Goal: Task Accomplishment & Management: Use online tool/utility

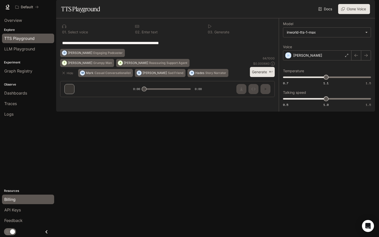
click at [20, 202] on div "Billing" at bounding box center [28, 199] width 48 height 6
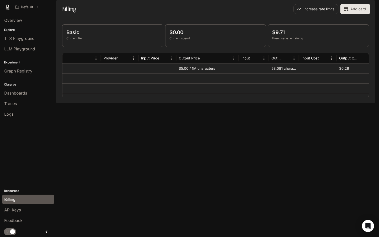
scroll to position [0, 104]
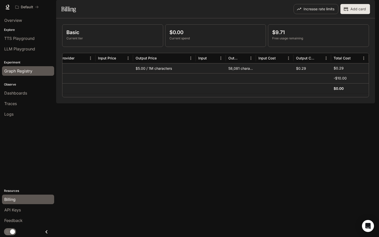
click at [35, 71] on div "Graph Registry" at bounding box center [28, 71] width 48 height 6
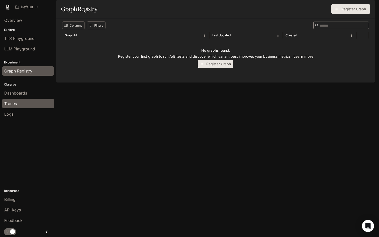
click at [38, 103] on div "Traces" at bounding box center [28, 103] width 48 height 6
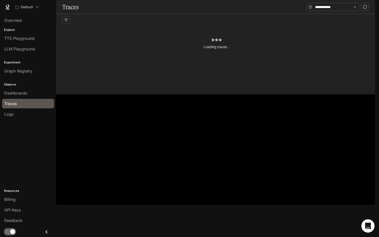
click at [363, 224] on div "Open Intercom Messenger" at bounding box center [367, 225] width 13 height 13
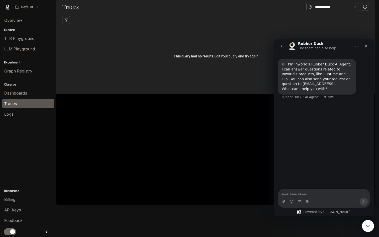
click at [327, 212] on div "Powered by [PERSON_NAME]" at bounding box center [323, 212] width 61 height 4
click at [334, 213] on div "Powered by [PERSON_NAME]" at bounding box center [323, 212] width 61 height 4
click at [336, 213] on div "Powered by [PERSON_NAME]" at bounding box center [323, 212] width 61 height 4
click at [315, 213] on div "Powered by [PERSON_NAME]" at bounding box center [323, 212] width 61 height 4
click at [108, 86] on div "This query had no results. Edit your query and try again!" at bounding box center [216, 56] width 308 height 60
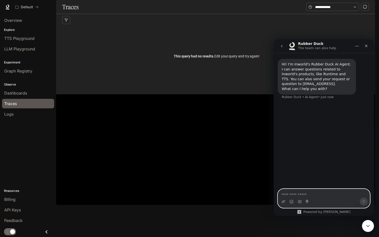
click at [304, 195] on textarea "Ask a question…" at bounding box center [324, 193] width 92 height 9
type textarea "**********"
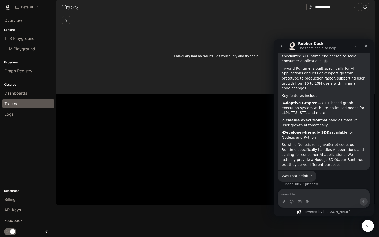
scroll to position [85, 0]
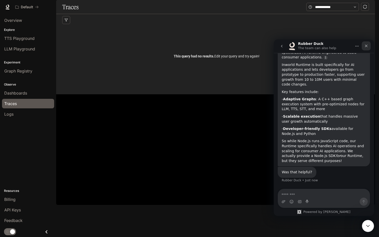
click at [367, 48] on div "Close" at bounding box center [365, 45] width 9 height 9
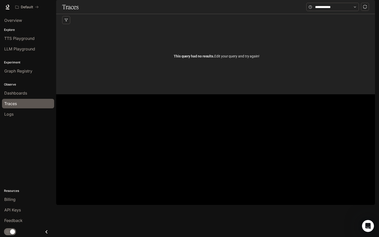
click at [366, 94] on div "Traces Filters Duration MIN ms [PERSON_NAME] ms Clear All Status Clear All App …" at bounding box center [215, 47] width 318 height 94
click at [365, 220] on div "Open Intercom Messenger" at bounding box center [367, 225] width 17 height 17
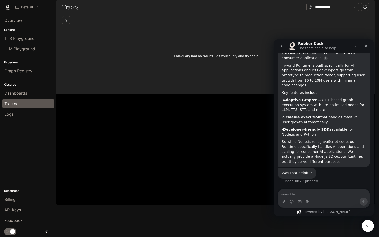
scroll to position [78, 0]
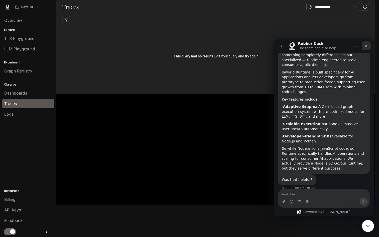
click at [367, 44] on icon "Close" at bounding box center [366, 46] width 4 height 4
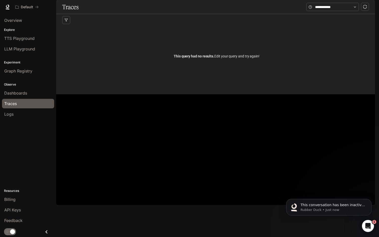
scroll to position [147, 0]
